Goal: Subscribe to service/newsletter

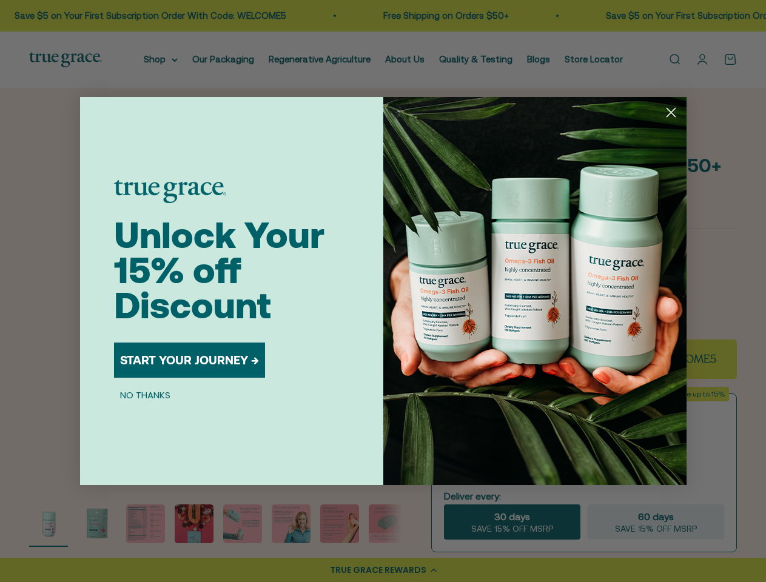
click at [383, 291] on img "POPUP Form" at bounding box center [534, 291] width 303 height 388
click at [670, 112] on icon "Close dialog" at bounding box center [670, 112] width 8 height 8
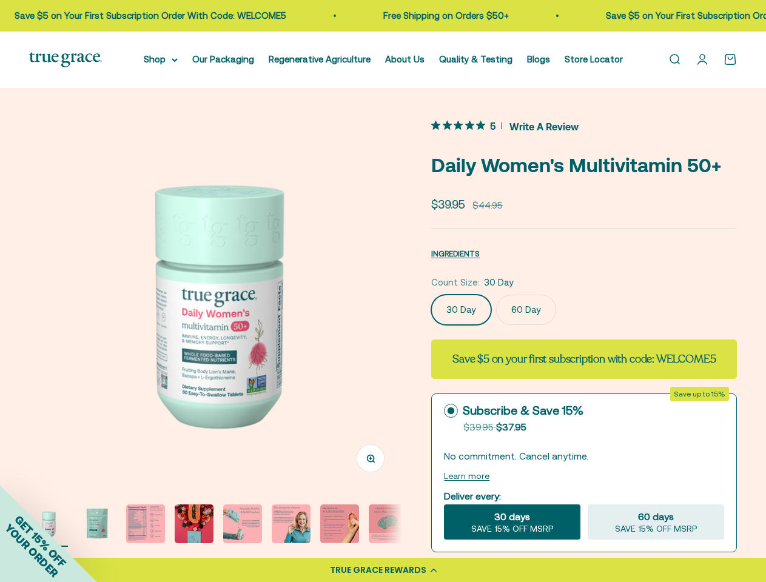
click at [190, 381] on button "START YOUR JOURNEY →" at bounding box center [189, 398] width 151 height 35
click at [145, 395] on div "CONTINUE →" at bounding box center [155, 376] width 83 height 50
